Goal: Find specific page/section: Find specific page/section

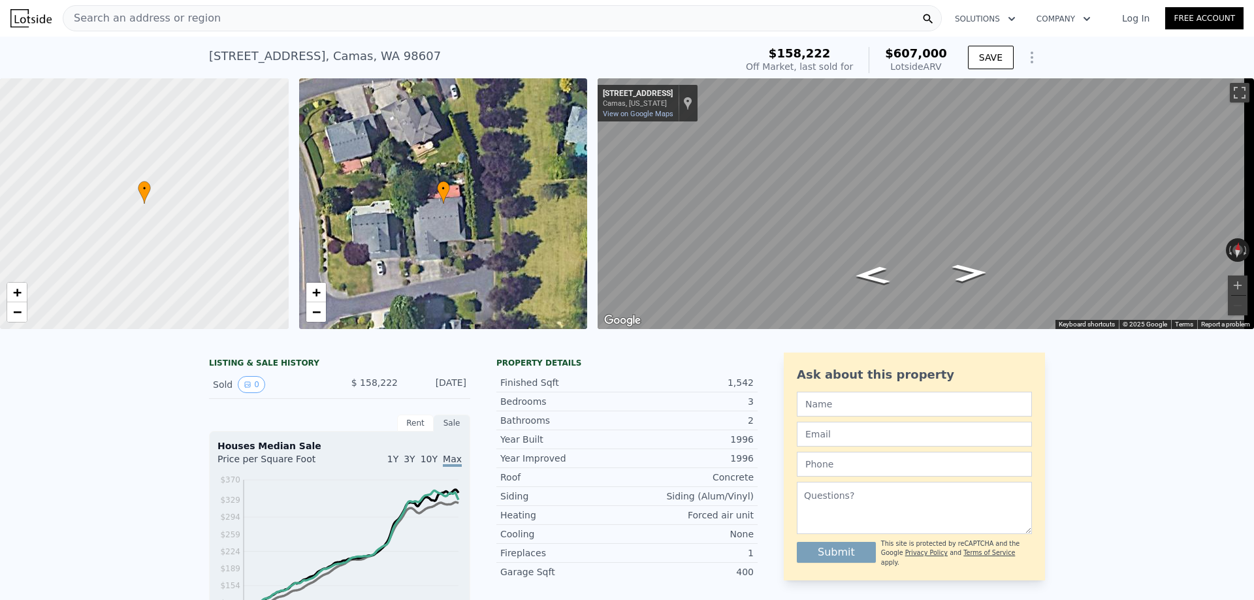
click at [324, 22] on div "Search an address or region" at bounding box center [502, 18] width 879 height 26
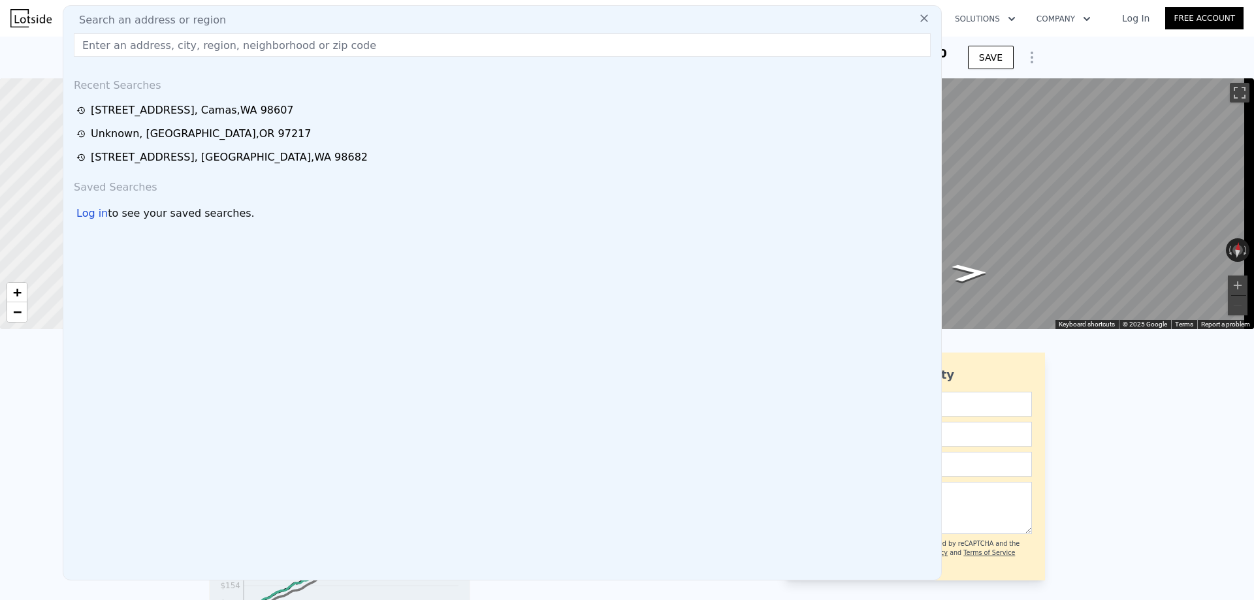
type input "[STREET_ADDRESS]"
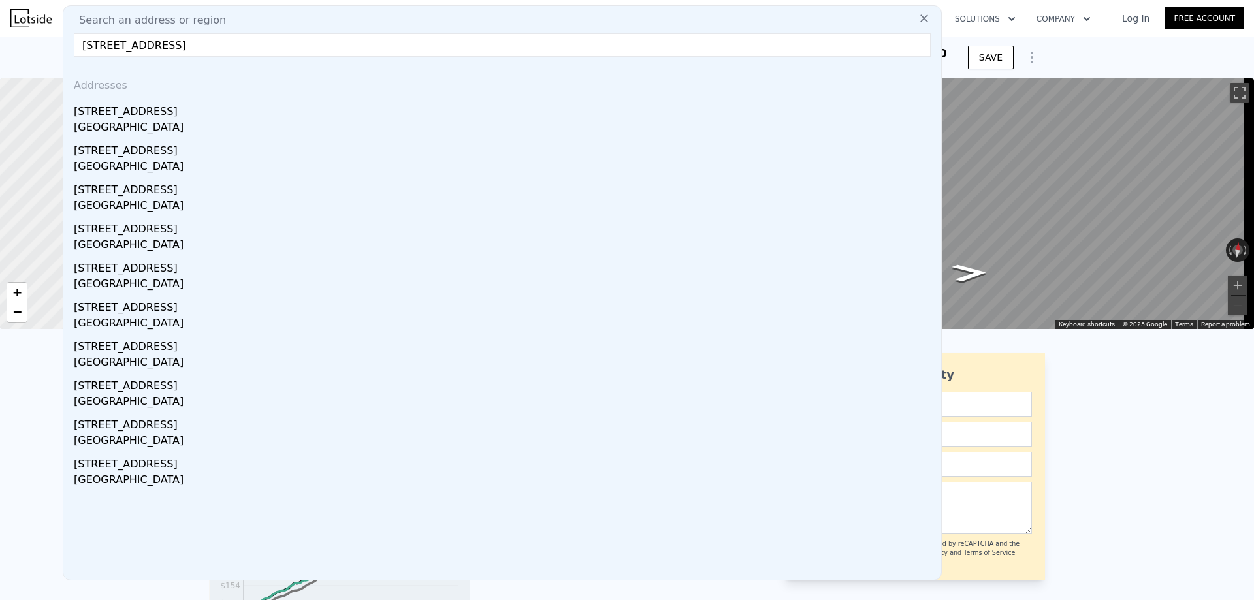
click at [161, 112] on div "[STREET_ADDRESS]" at bounding box center [505, 109] width 862 height 21
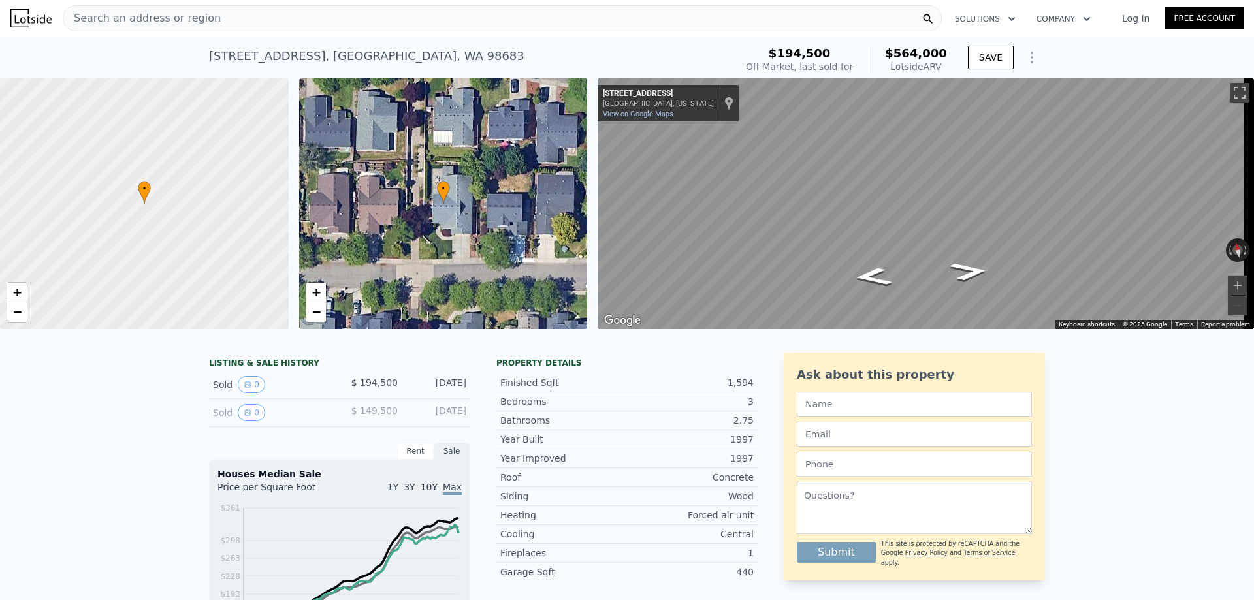
click at [307, 13] on div "Search an address or region" at bounding box center [502, 18] width 879 height 26
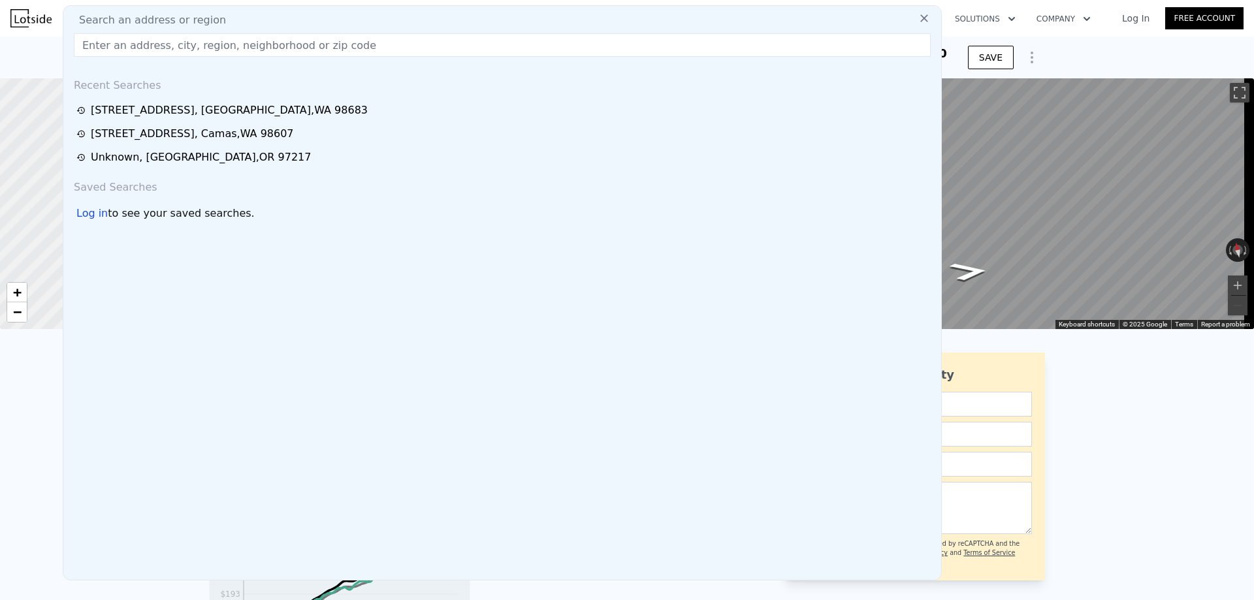
type input "[STREET_ADDRESS]"
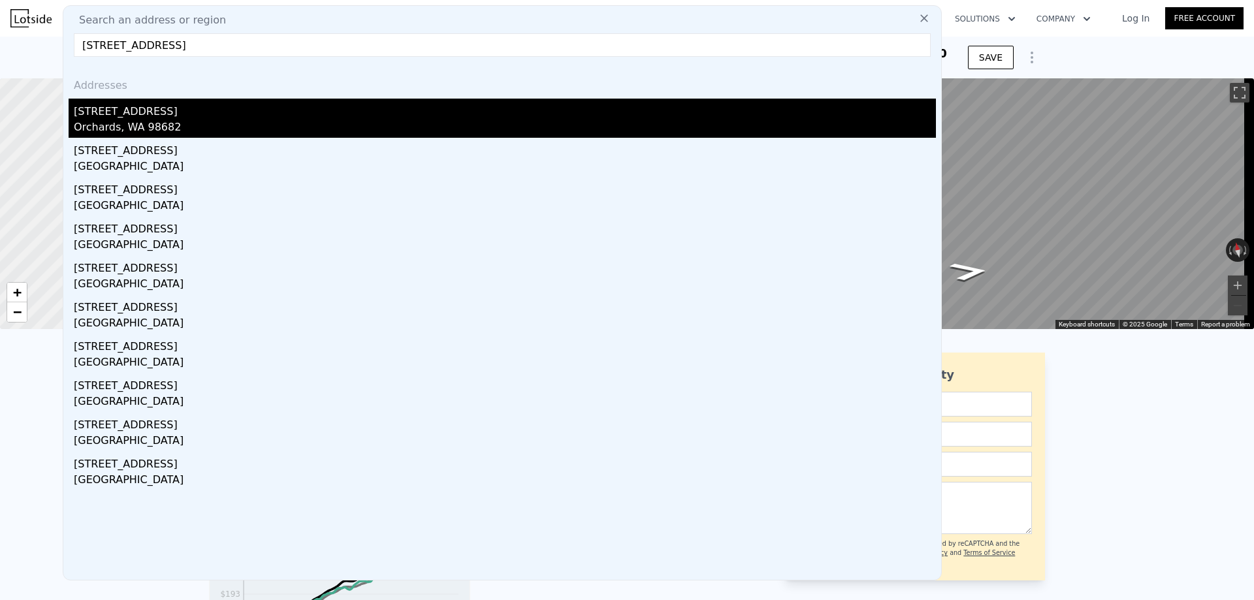
click at [137, 116] on div "[STREET_ADDRESS]" at bounding box center [505, 109] width 862 height 21
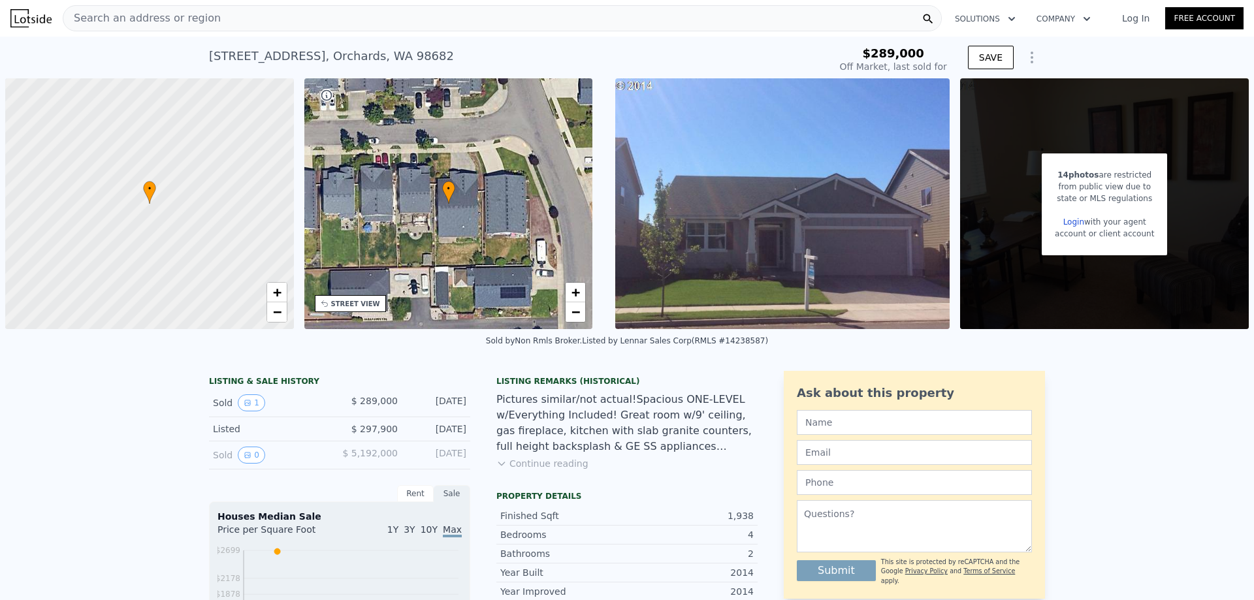
click at [312, 10] on div "Search an address or region" at bounding box center [502, 18] width 879 height 26
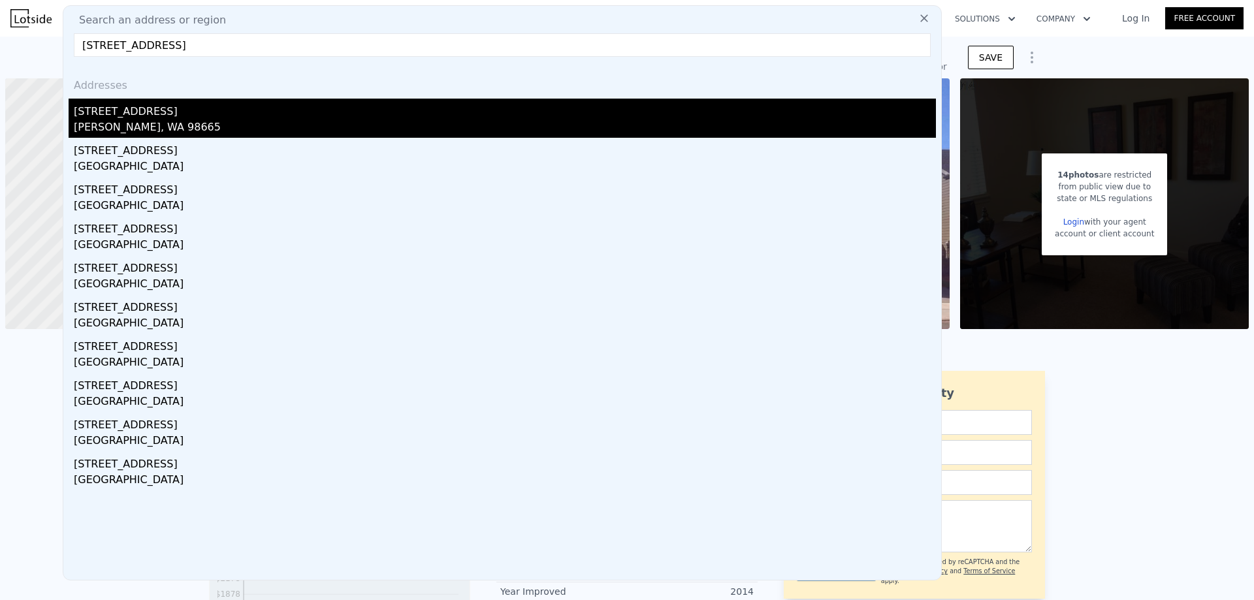
type input "[STREET_ADDRESS]"
click at [195, 110] on div "[STREET_ADDRESS]" at bounding box center [505, 109] width 862 height 21
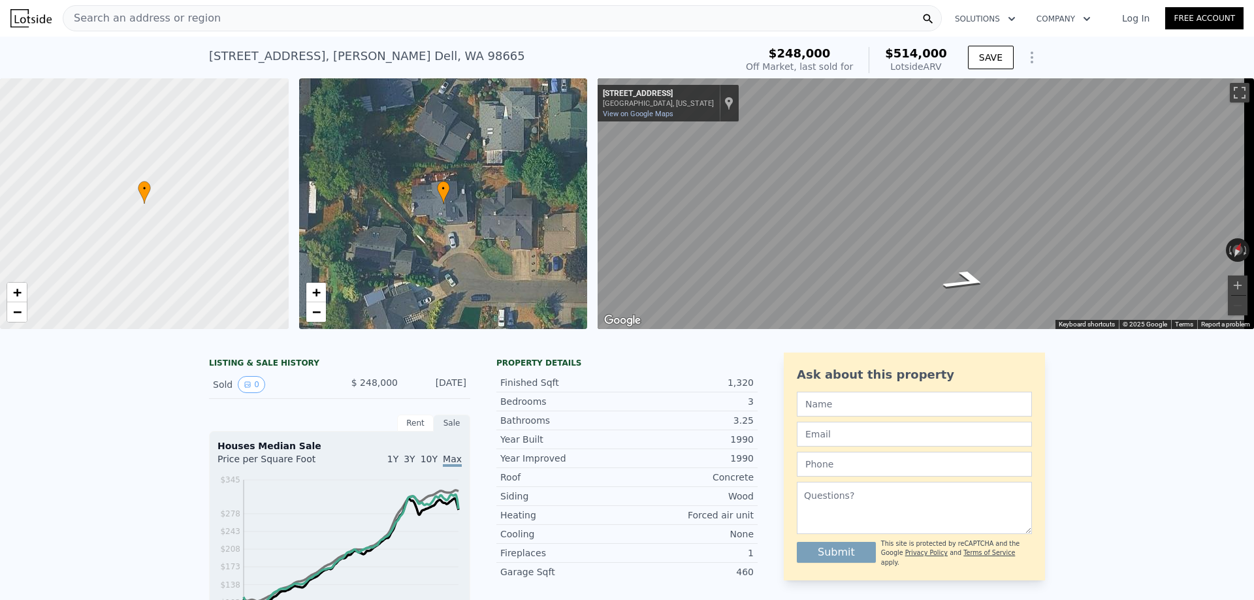
click at [229, 23] on div "Search an address or region" at bounding box center [502, 18] width 879 height 26
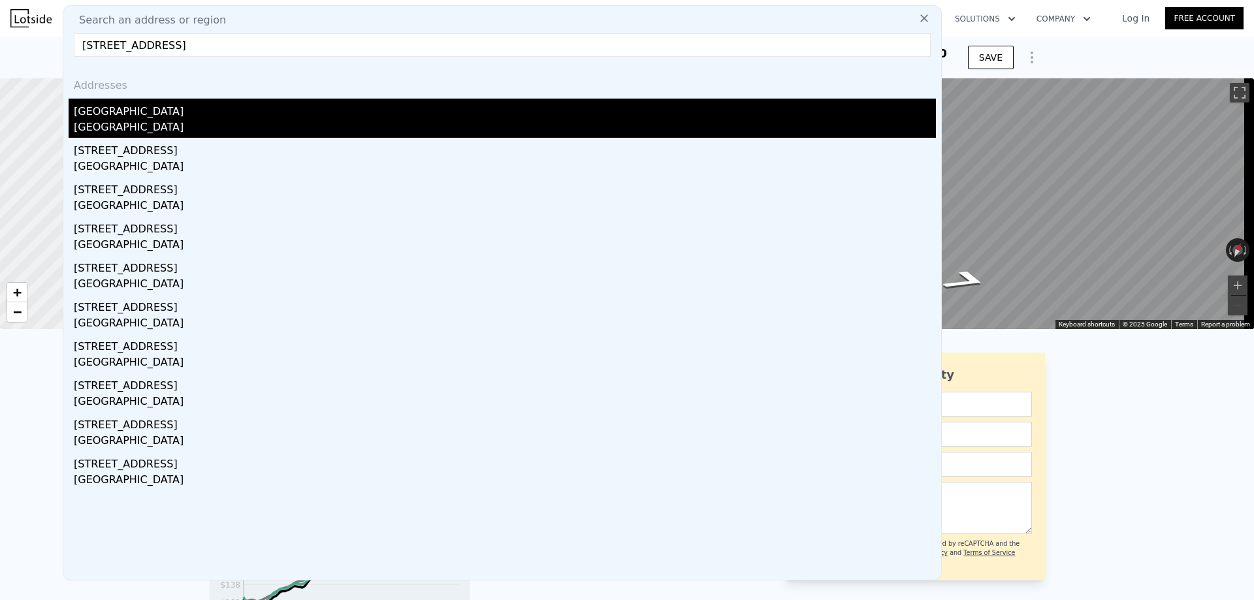
type input "[STREET_ADDRESS]"
click at [172, 105] on div "[GEOGRAPHIC_DATA]" at bounding box center [505, 109] width 862 height 21
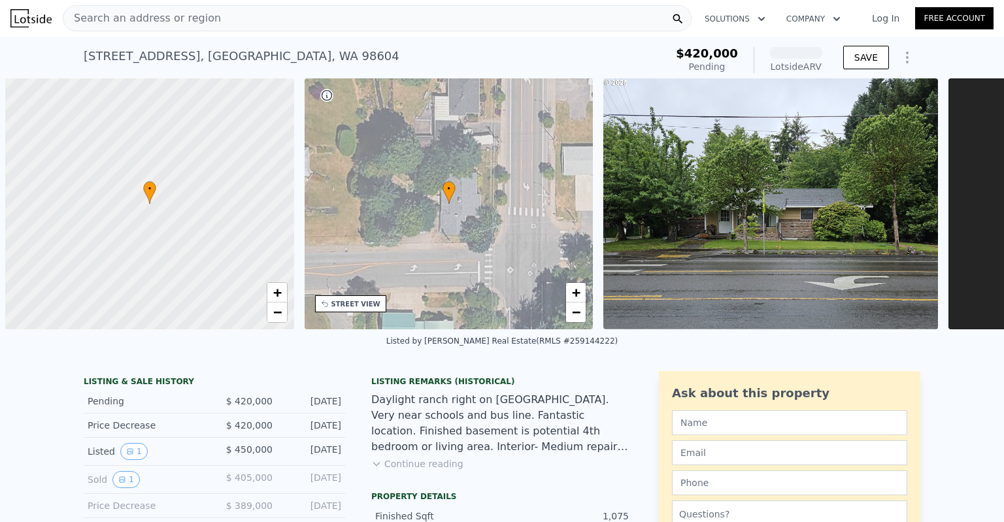
scroll to position [0, 5]
